Goal: Task Accomplishment & Management: Complete application form

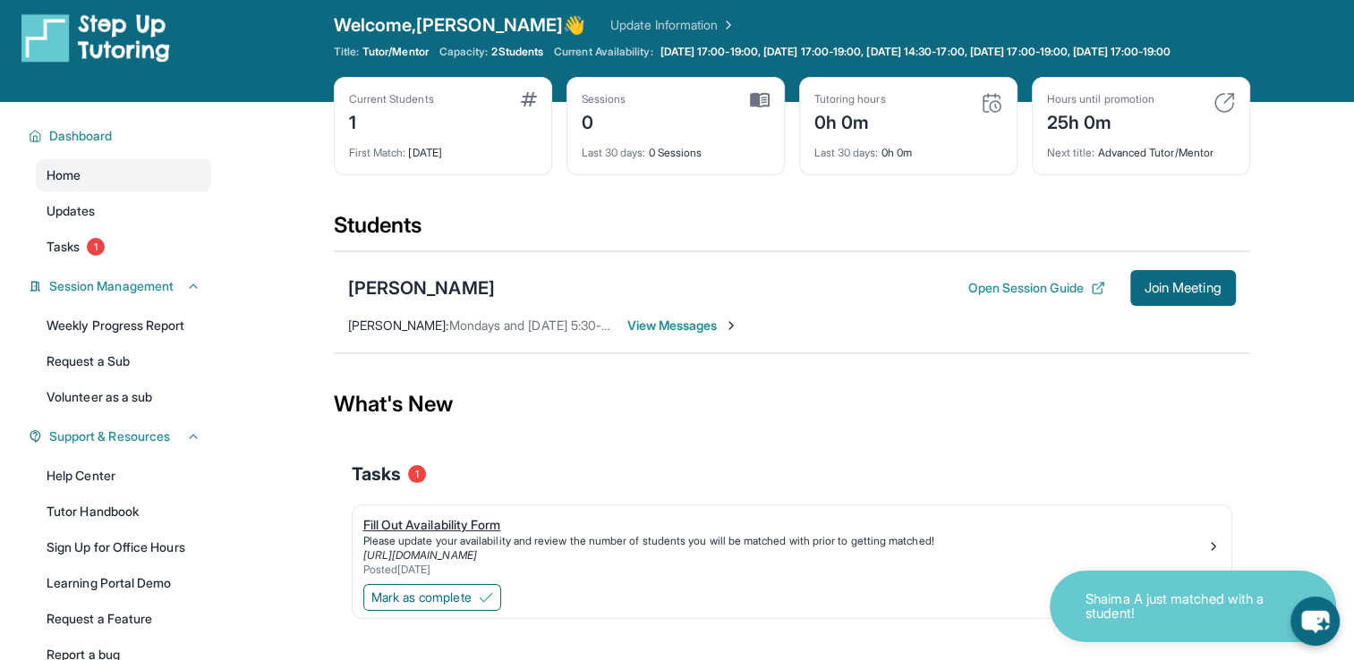
scroll to position [129, 0]
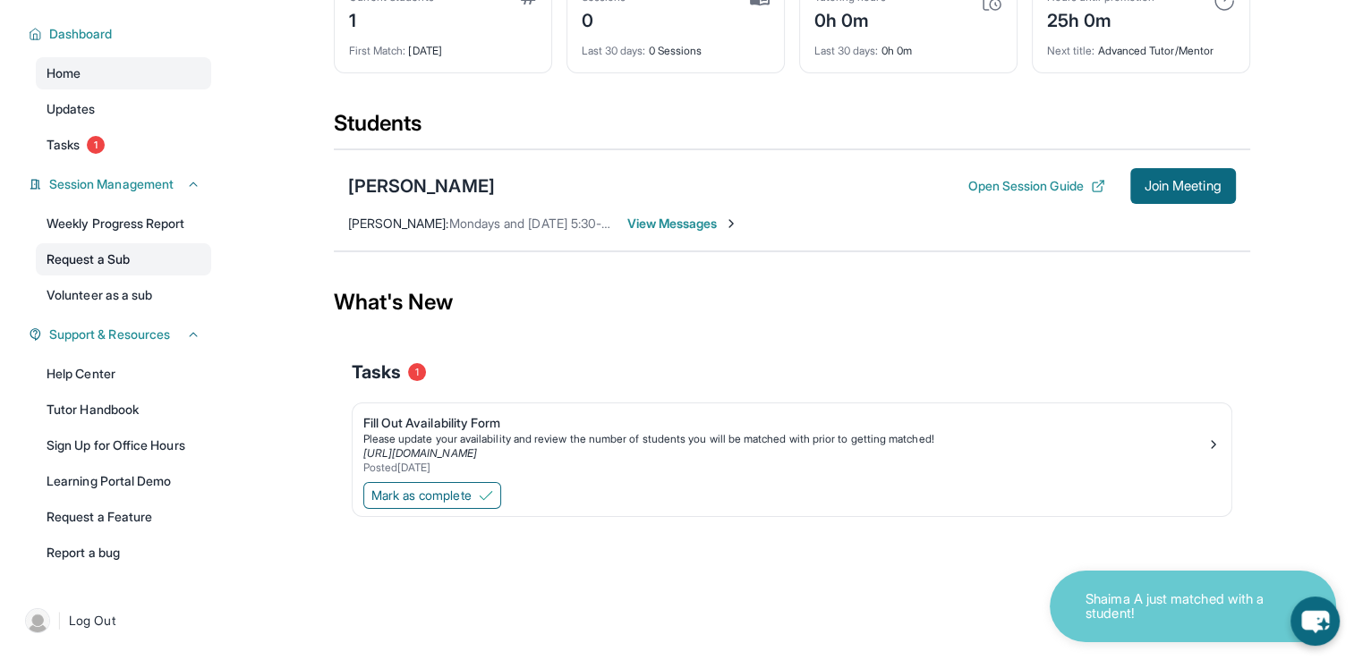
click at [136, 254] on link "Request a Sub" at bounding box center [123, 259] width 175 height 32
click at [457, 414] on div "Fill Out Availability Form" at bounding box center [784, 423] width 843 height 18
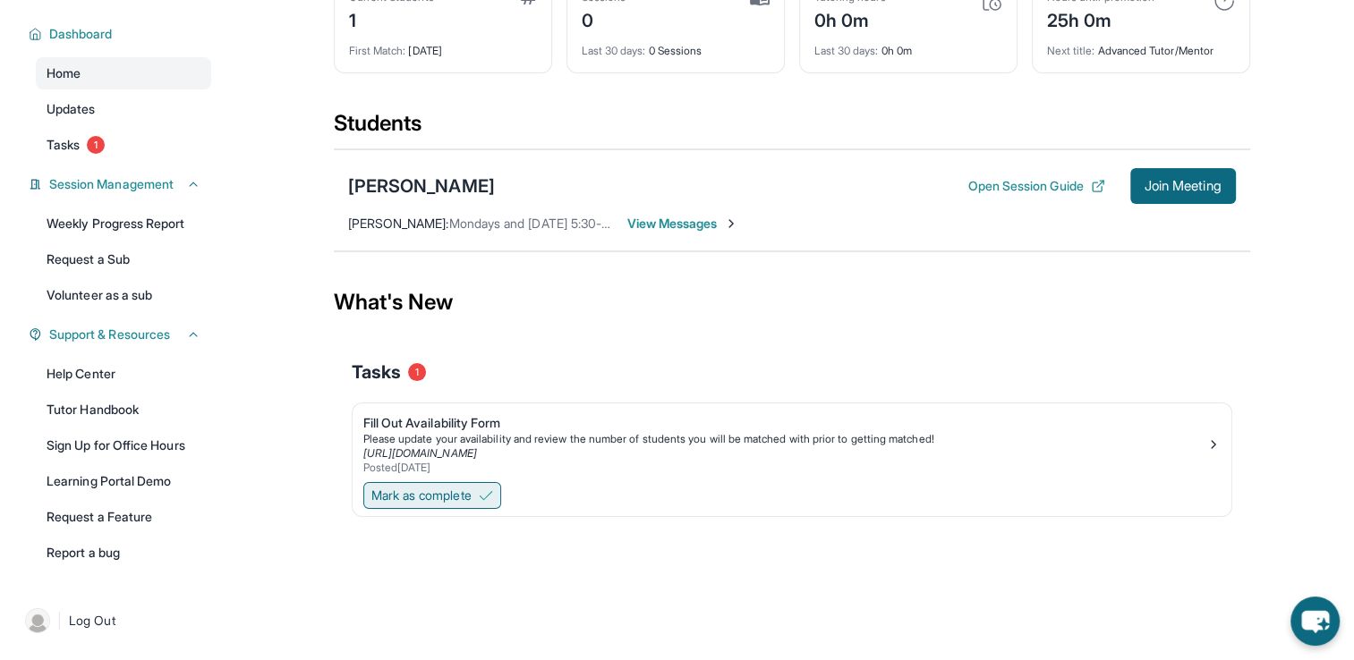
click at [447, 503] on button "Mark as complete" at bounding box center [432, 495] width 138 height 27
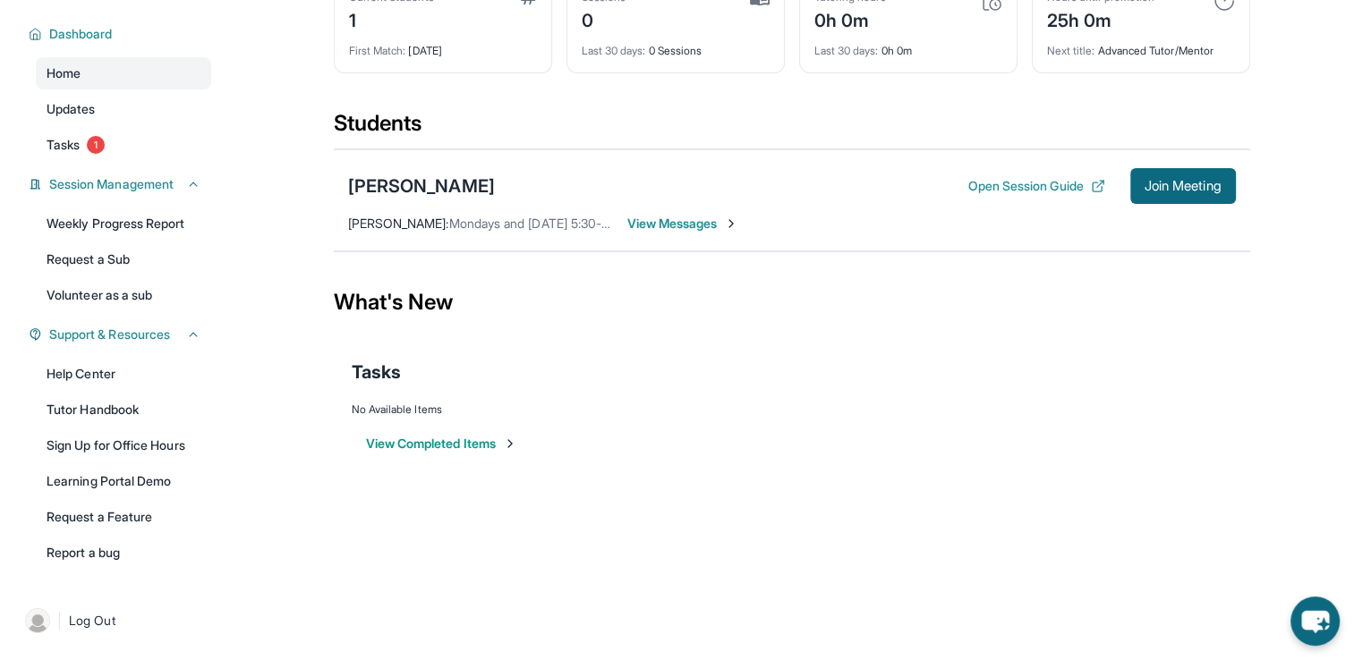
scroll to position [0, 0]
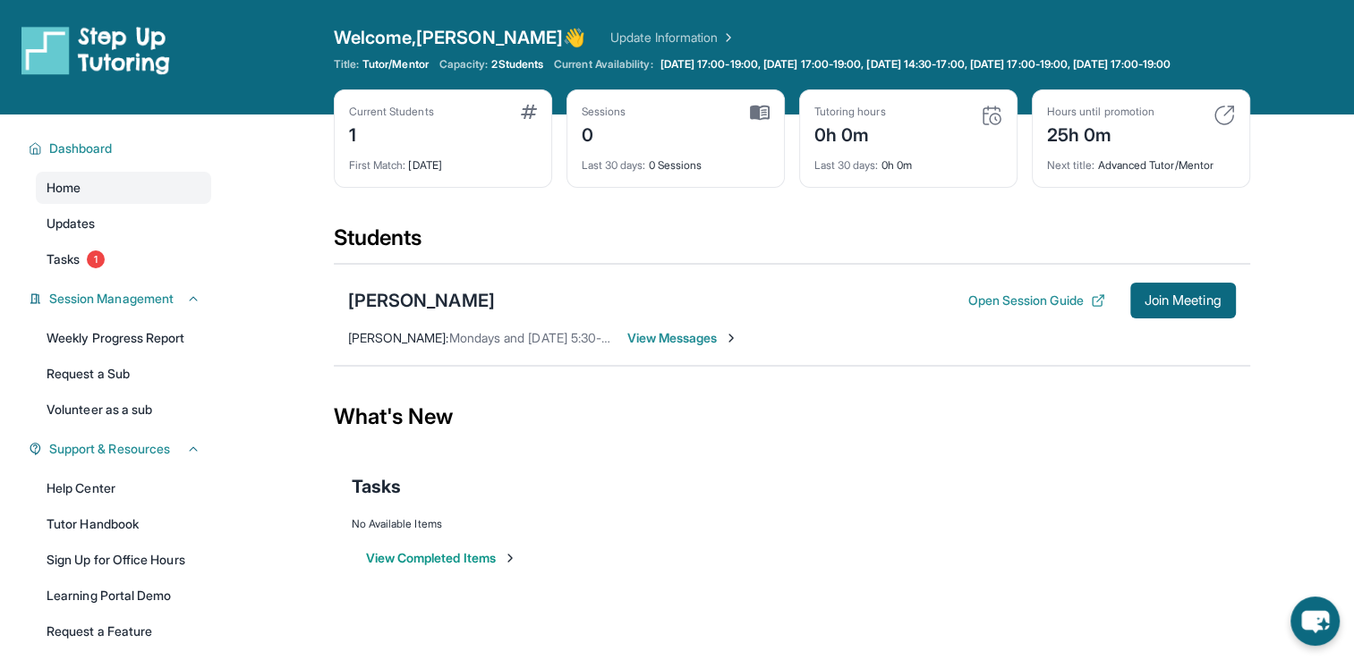
click at [668, 347] on span "View Messages" at bounding box center [683, 338] width 112 height 18
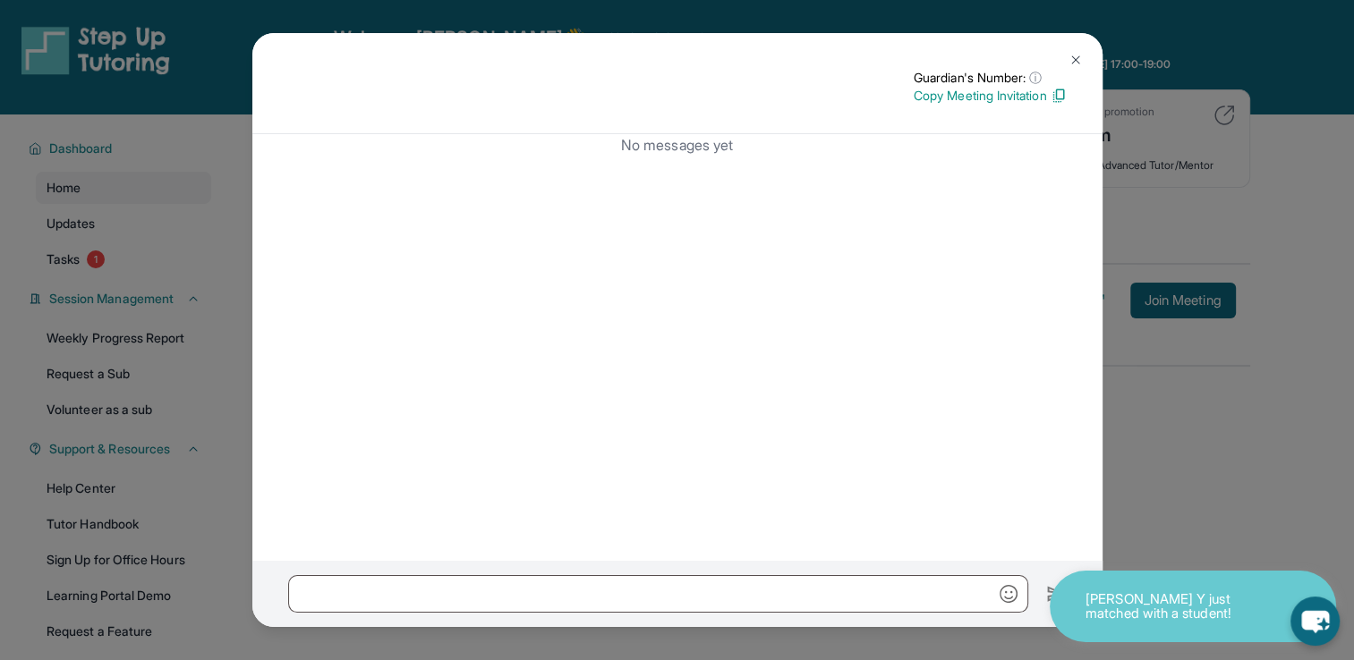
click at [1066, 60] on button at bounding box center [1076, 60] width 36 height 36
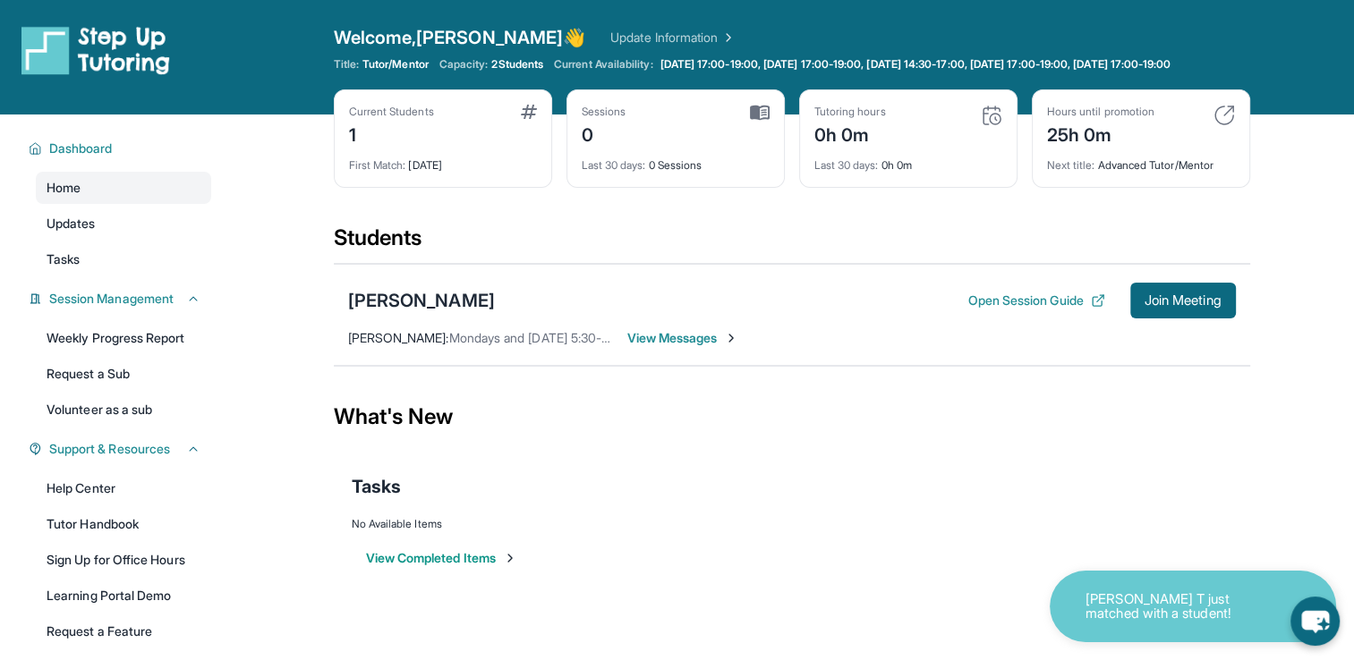
click at [494, 567] on button "View Completed Items" at bounding box center [441, 559] width 151 height 18
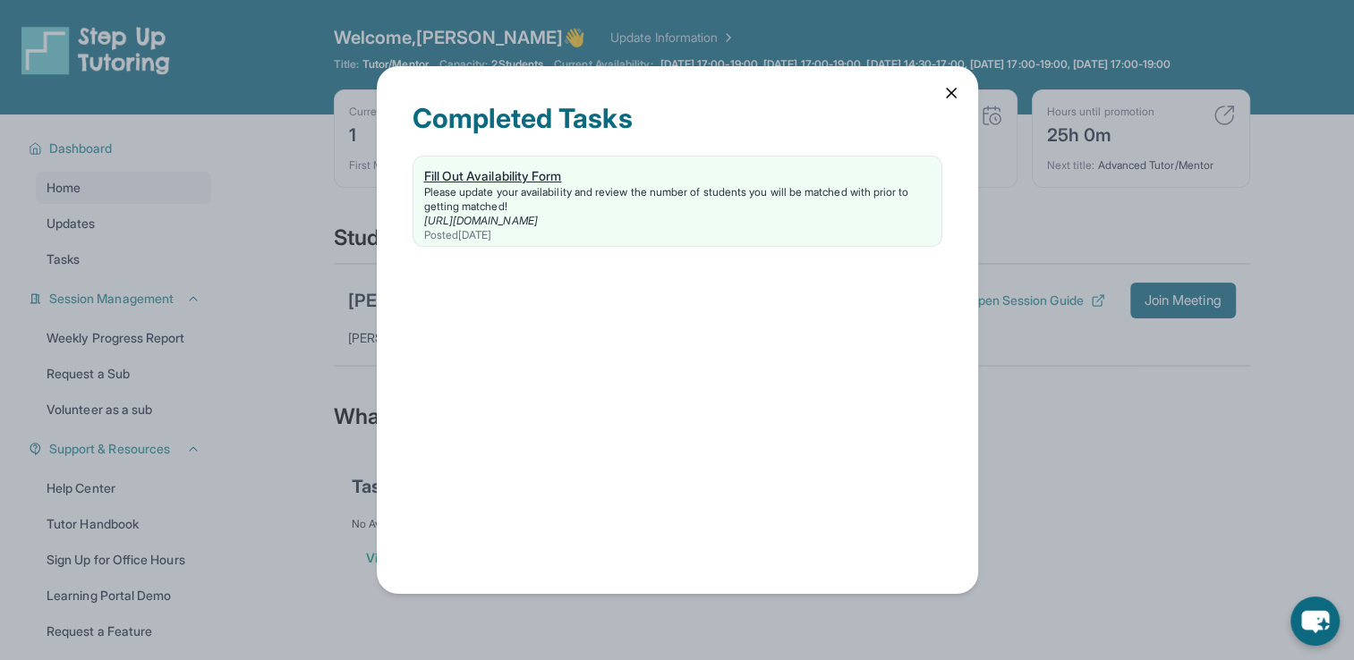
click at [510, 180] on div "Fill Out Availability Form" at bounding box center [677, 176] width 507 height 18
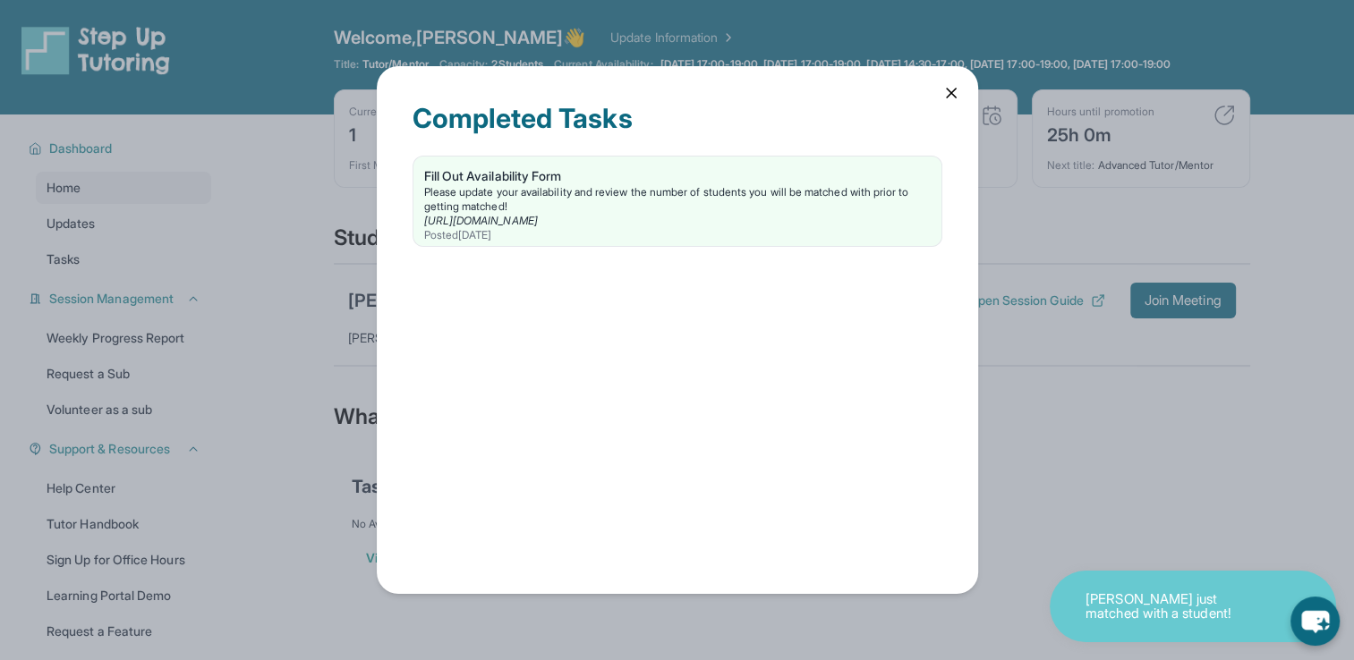
click at [949, 102] on div "Completed Tasks Fill Out Availability Form Please update your availability and …" at bounding box center [677, 330] width 601 height 528
click at [951, 100] on icon at bounding box center [951, 93] width 18 height 18
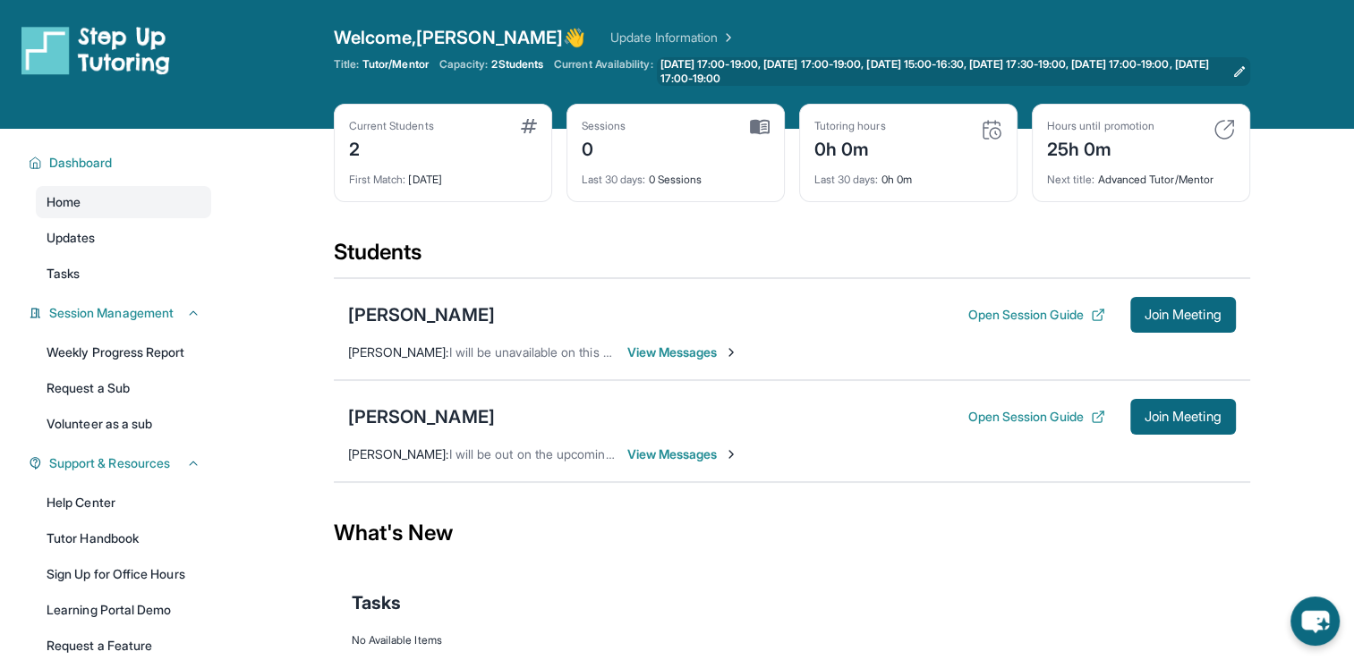
click at [740, 71] on span "Monday 17:00-19:00, Tuesday 17:00-19:00, Wednesday 15:00-16:30, Wednesday 17:30…" at bounding box center [942, 71] width 565 height 29
